Goal: Information Seeking & Learning: Learn about a topic

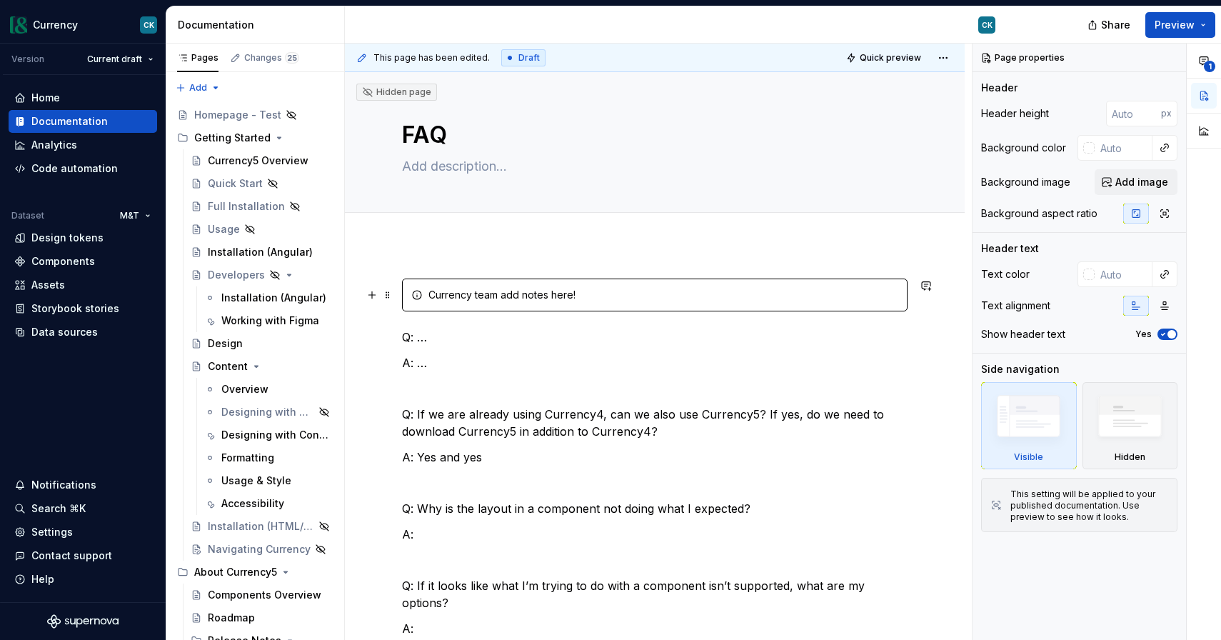
click at [543, 292] on div "Currency team add notes here!" at bounding box center [664, 295] width 470 height 14
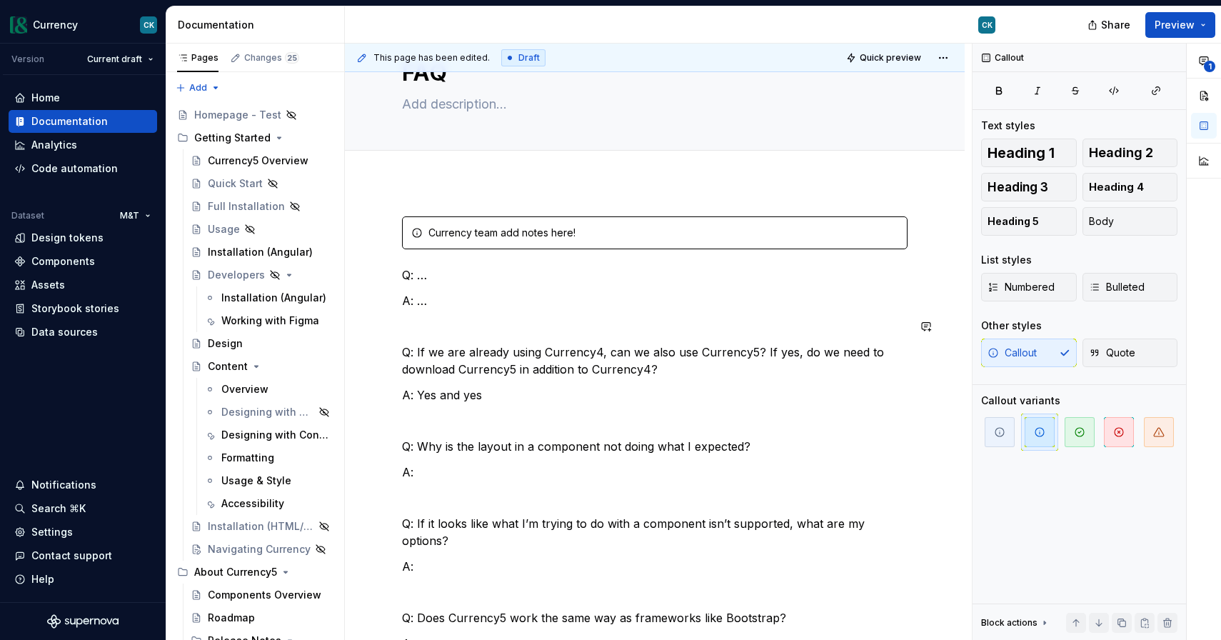
scroll to position [66, 0]
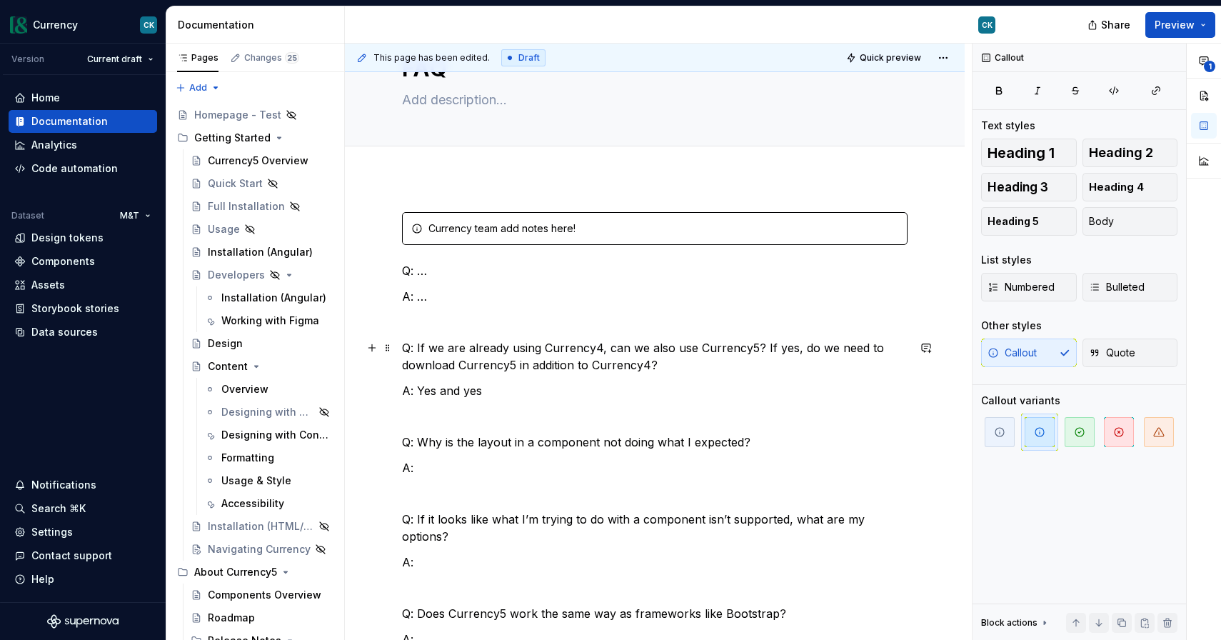
click at [491, 364] on p "Q: If we are already using Currency4, can we also use Currency5? If yes, do we …" at bounding box center [655, 356] width 506 height 34
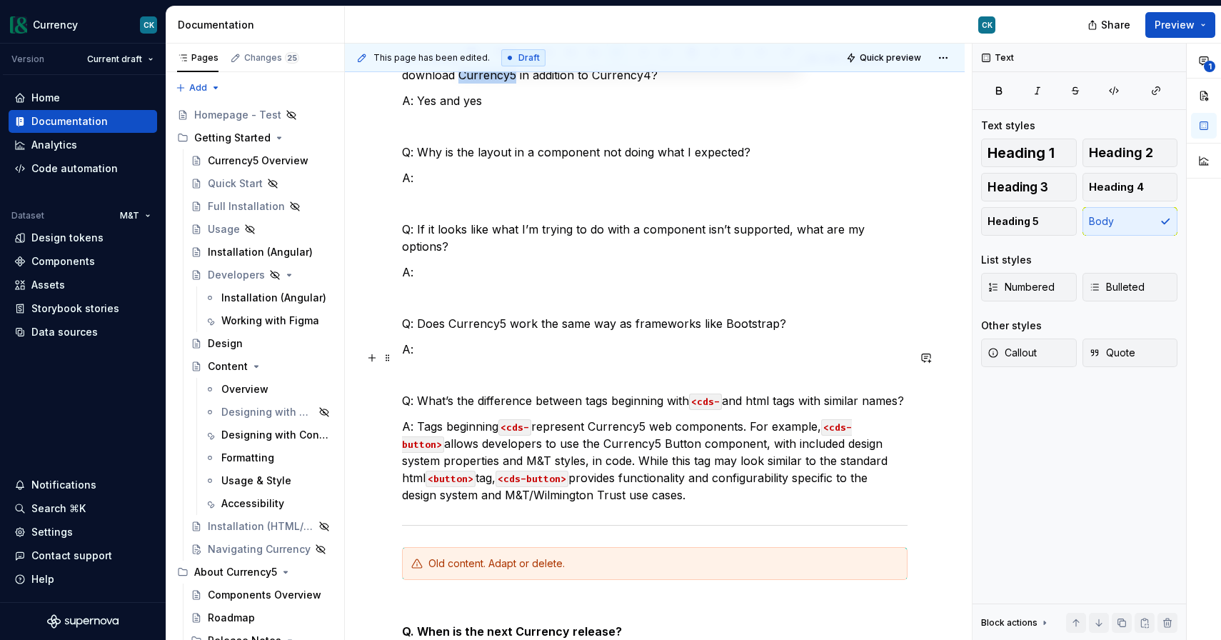
scroll to position [363, 0]
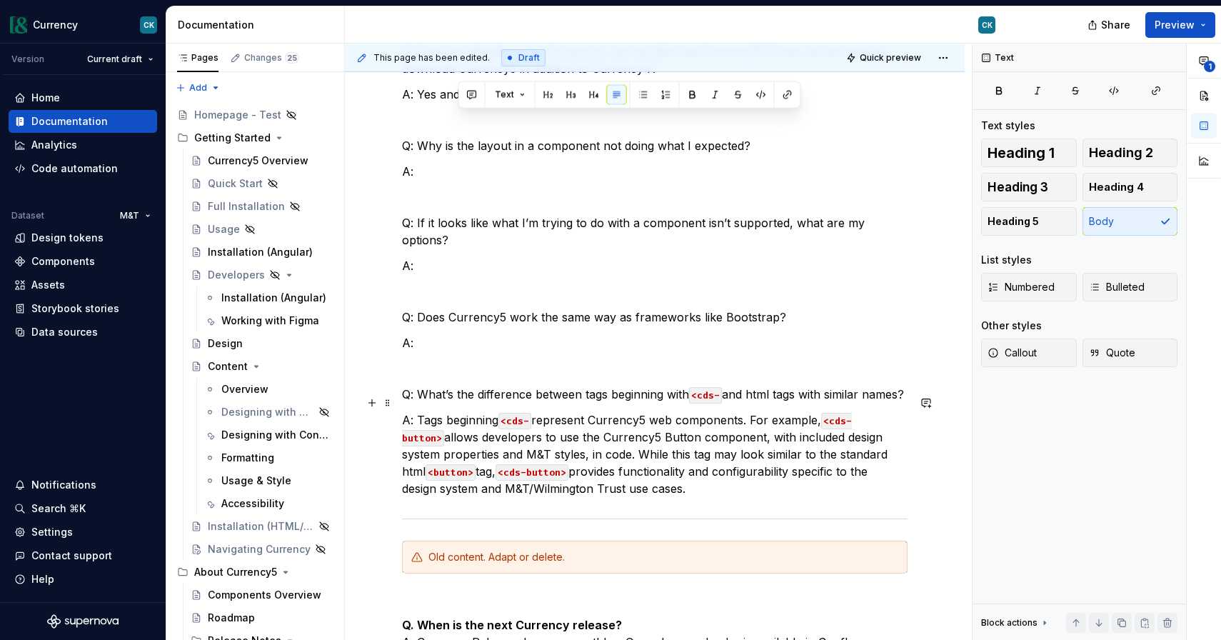
click at [579, 471] on p "A: Tags beginning <cds- represent Currency5 web components. For example, <cds-b…" at bounding box center [655, 454] width 506 height 86
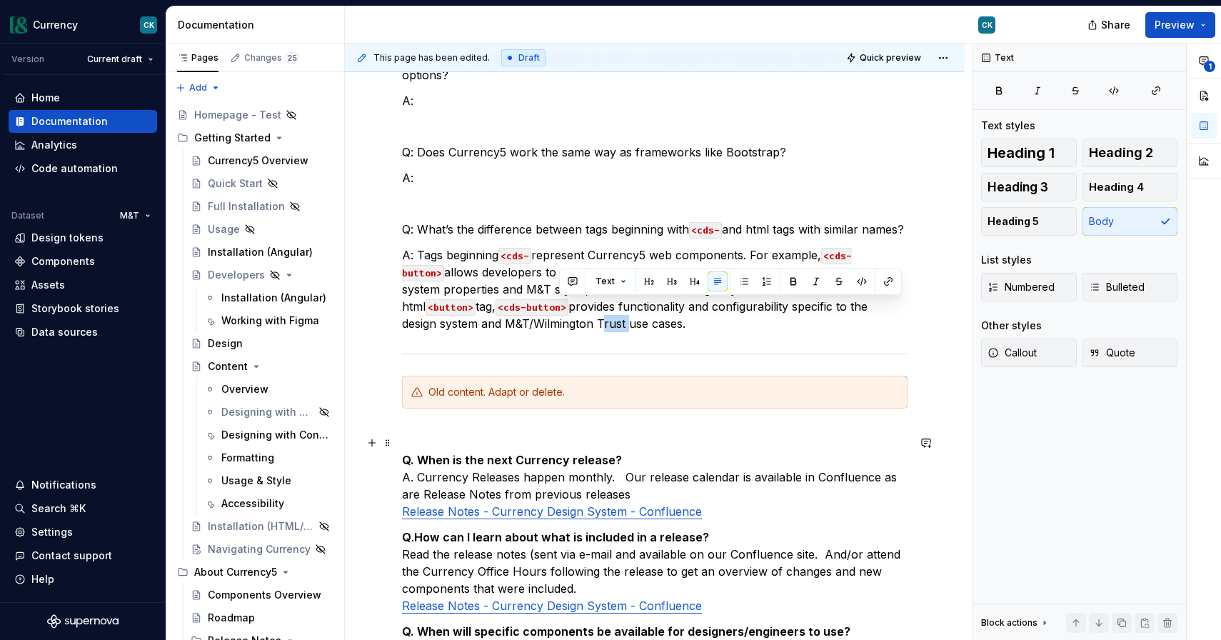
scroll to position [529, 0]
click at [547, 461] on p "Q. When is the next Currency release? A. Currency Releases happen monthly. Our …" at bounding box center [655, 485] width 506 height 69
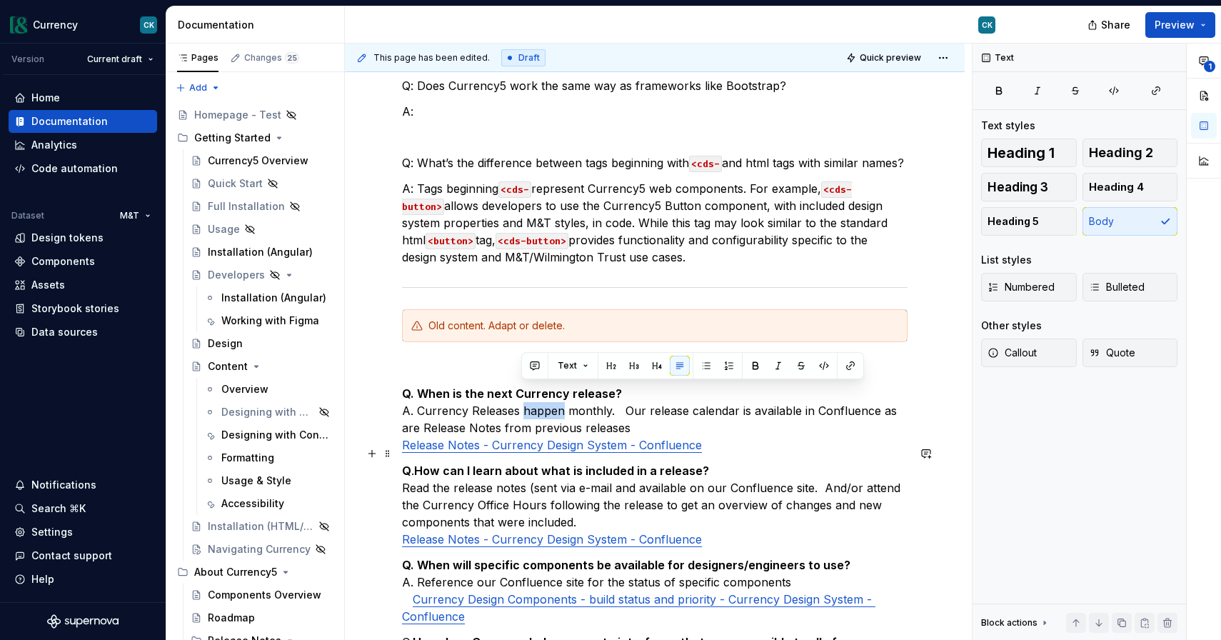
scroll to position [596, 0]
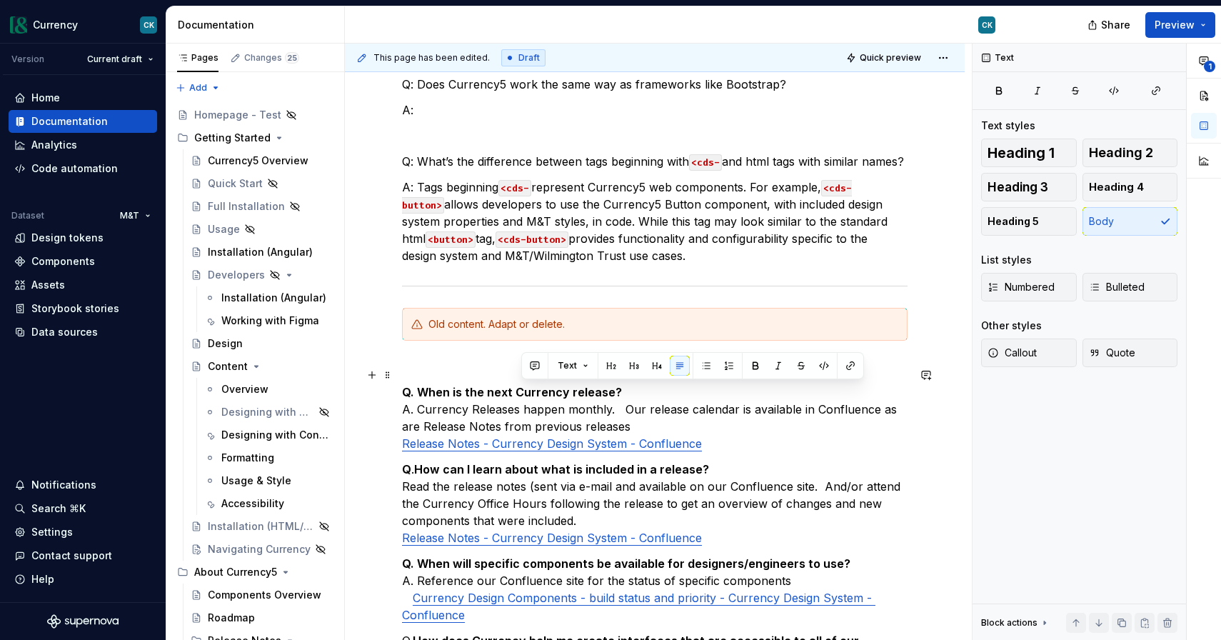
click at [488, 406] on p "Q. When is the next Currency release? A. Currency Releases happen monthly. Our …" at bounding box center [655, 418] width 506 height 69
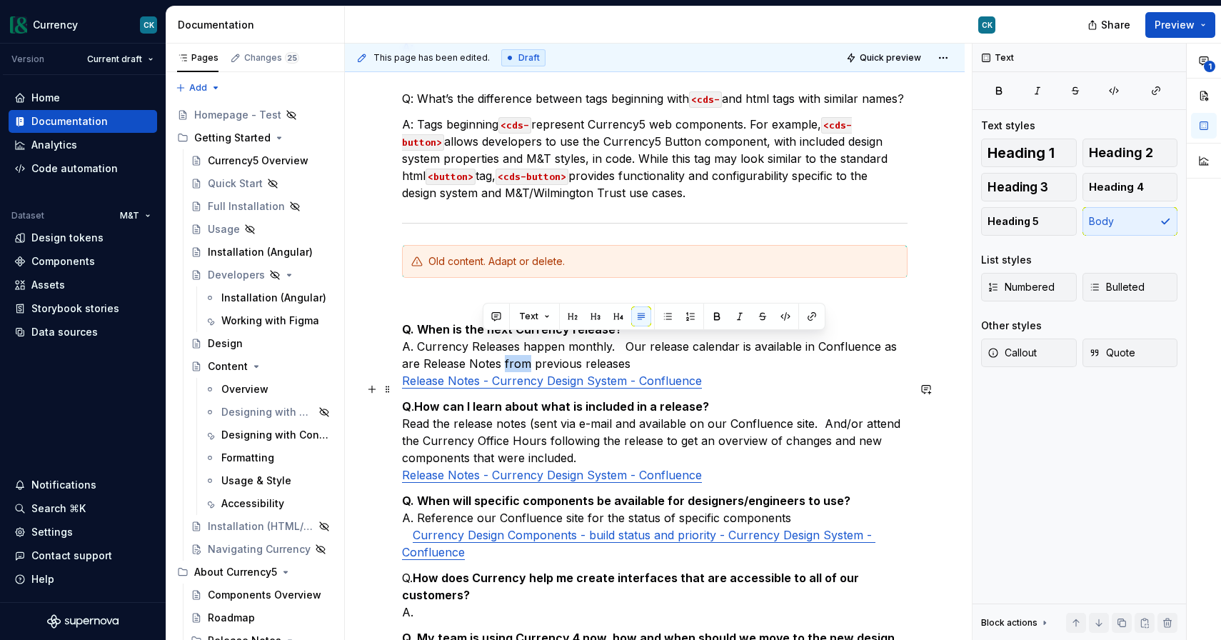
scroll to position [663, 0]
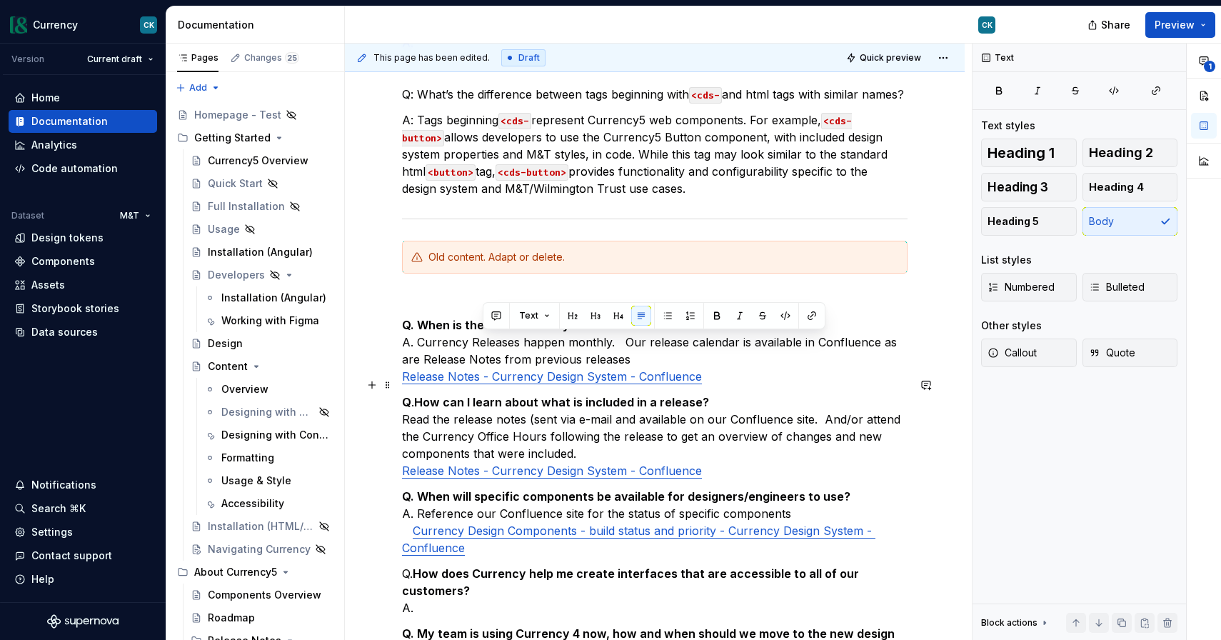
click at [574, 424] on p "Q . How can I learn about what is included in a release? Read the release notes…" at bounding box center [655, 437] width 506 height 86
click at [541, 490] on p "Q. When will specific components be available for designers/engineers to use? A…" at bounding box center [655, 522] width 506 height 69
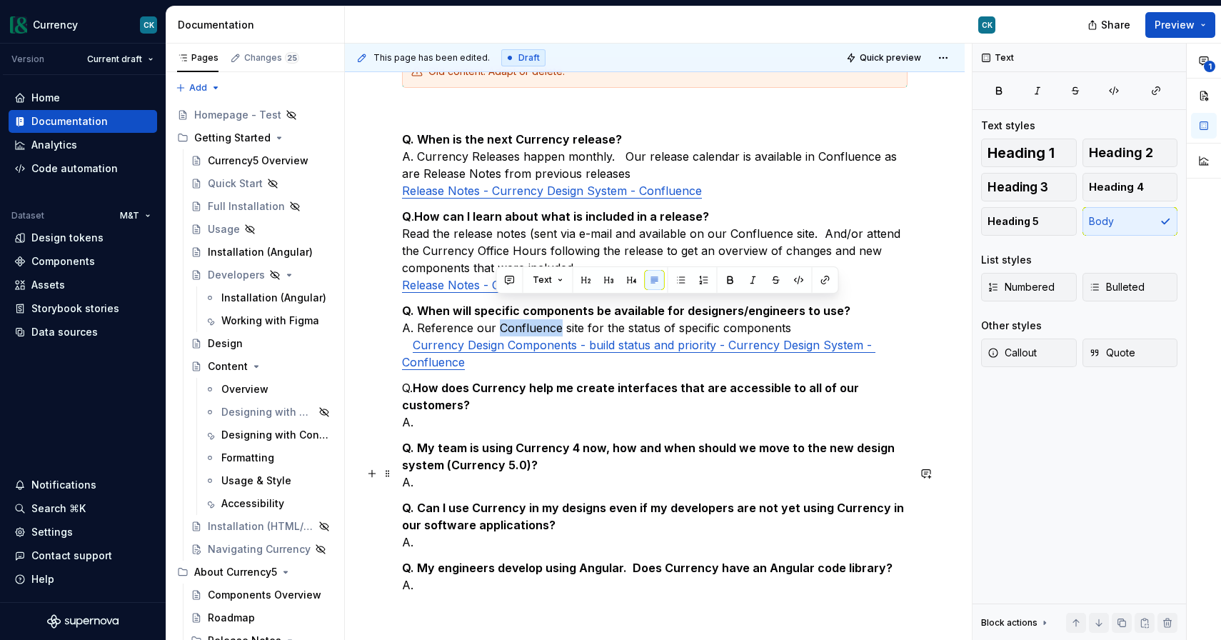
scroll to position [883, 0]
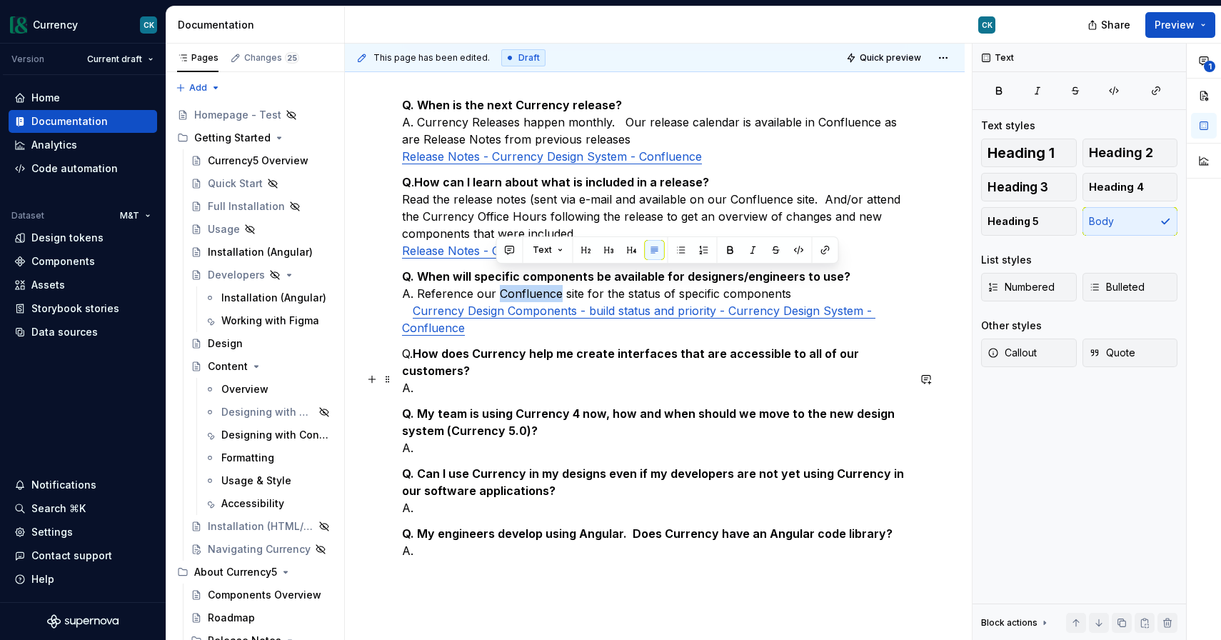
click at [504, 416] on p "Q. My team is using Currency 4 now, how and when should we move to the new desi…" at bounding box center [655, 430] width 506 height 51
click at [491, 476] on p "Q. Can I use Currency in my designs even if my developers are not yet using Cur…" at bounding box center [655, 490] width 506 height 51
click at [483, 525] on p "Q. My engineers develop using Angular. Does Currency have an Angular code libra…" at bounding box center [655, 542] width 506 height 34
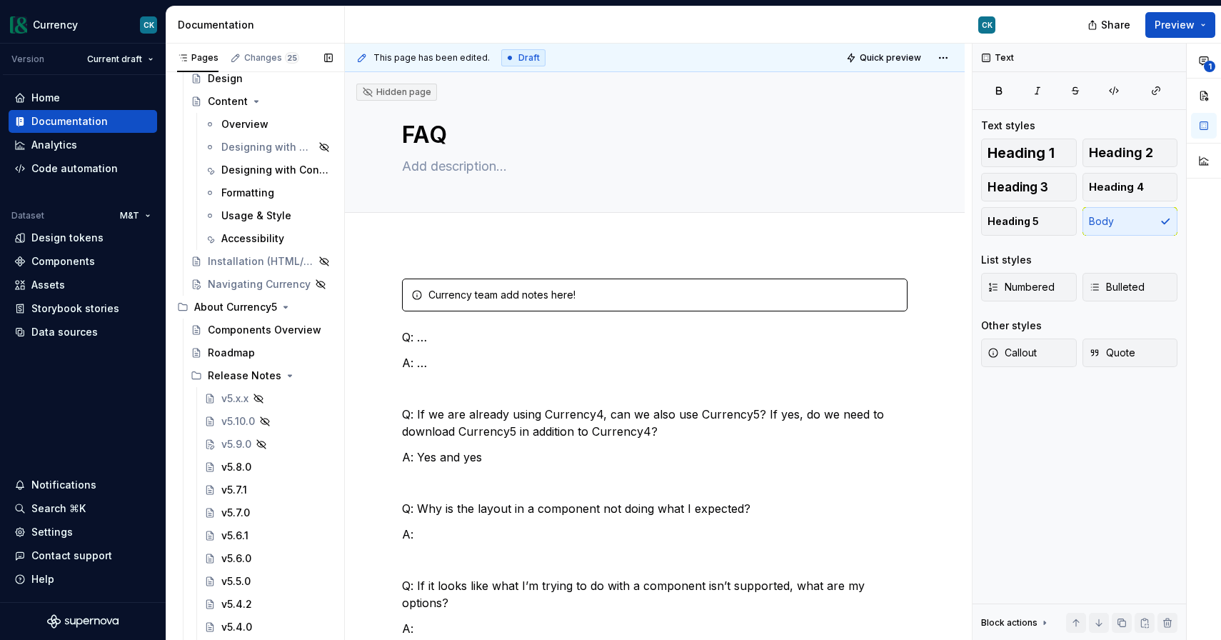
scroll to position [260, 0]
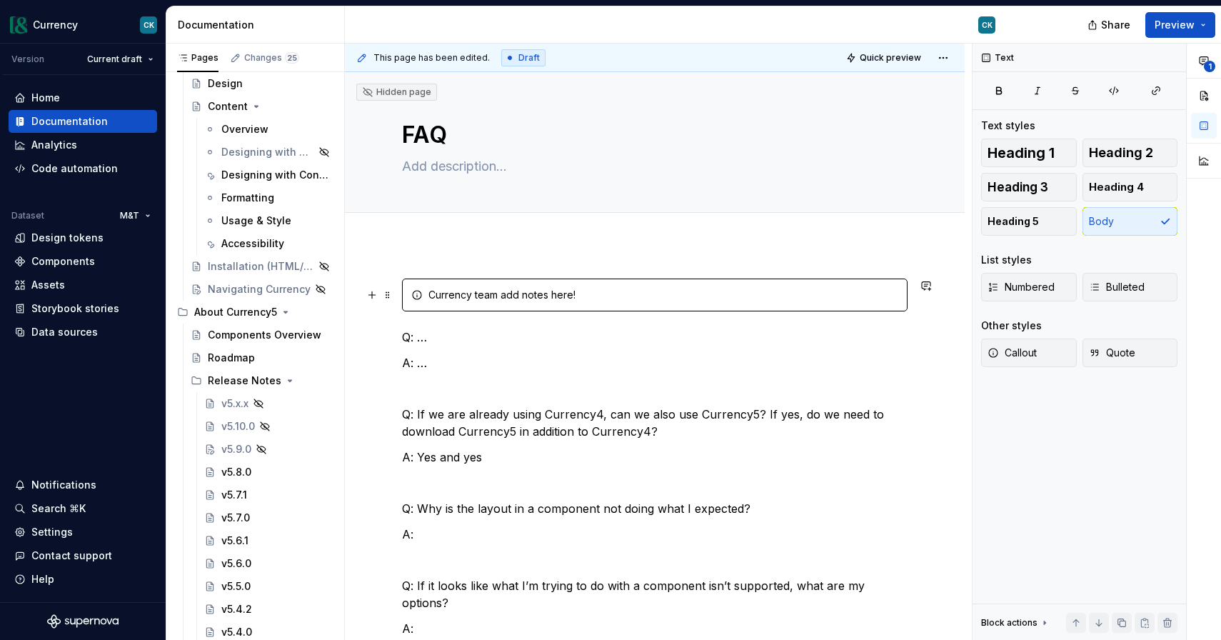
type textarea "*"
